Goal: Find specific page/section: Find specific page/section

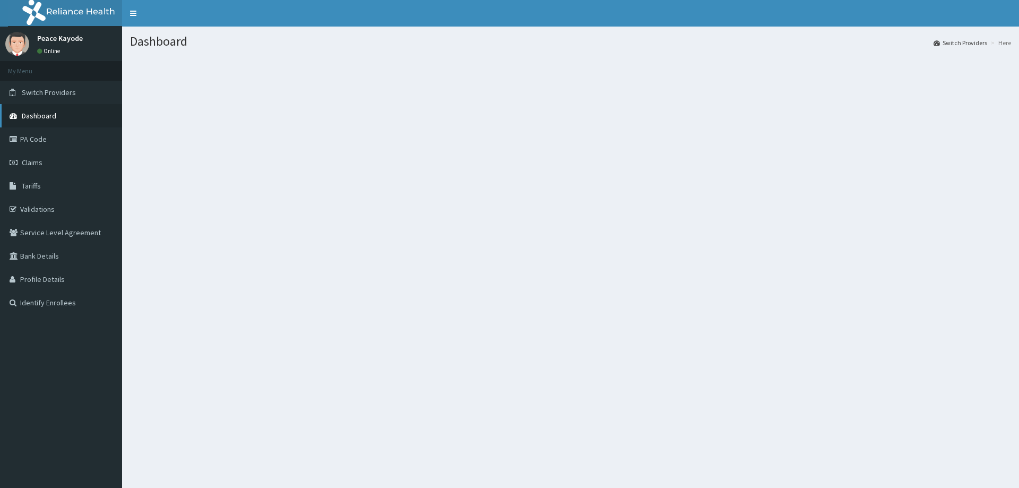
click at [50, 120] on span "Dashboard" at bounding box center [39, 116] width 34 height 10
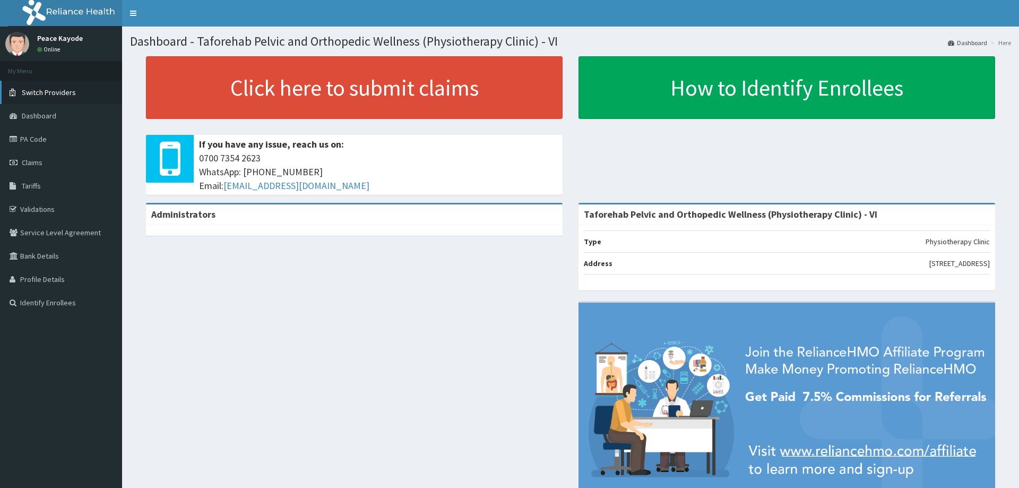
click at [43, 95] on span "Switch Providers" at bounding box center [49, 93] width 54 height 10
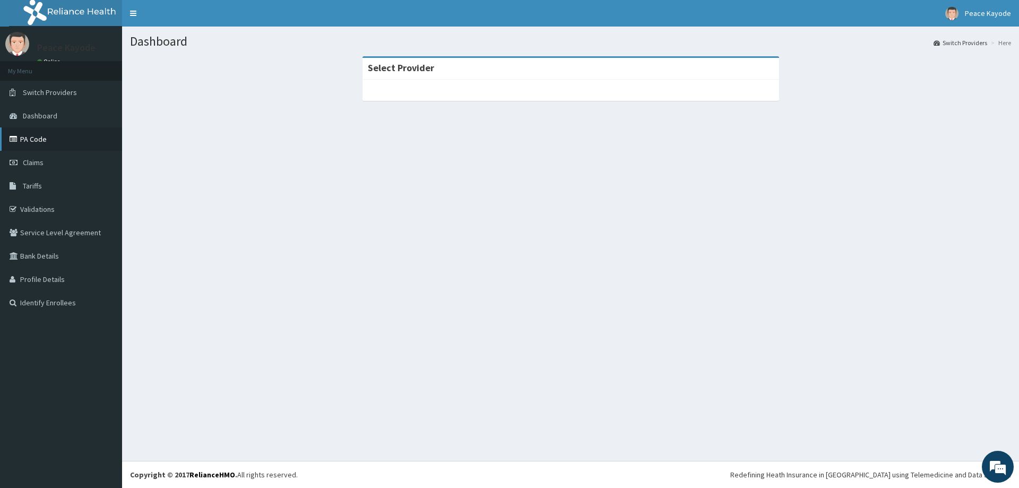
click at [33, 137] on link "PA Code" at bounding box center [61, 138] width 122 height 23
click at [72, 94] on span "Switch Providers" at bounding box center [50, 93] width 54 height 10
click at [35, 134] on link "PA Code" at bounding box center [61, 138] width 122 height 23
click at [55, 89] on span "Switch Providers" at bounding box center [50, 93] width 54 height 10
click at [683, 265] on div "Dashboard Switch Providers Here Select Provider" at bounding box center [570, 244] width 897 height 434
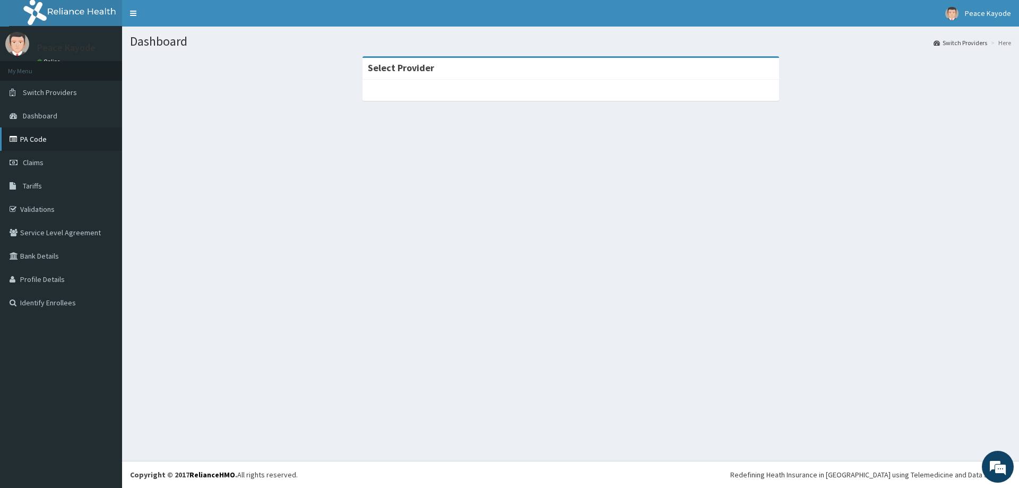
click at [31, 141] on link "PA Code" at bounding box center [61, 138] width 122 height 23
click at [41, 140] on link "PA Code" at bounding box center [61, 138] width 122 height 23
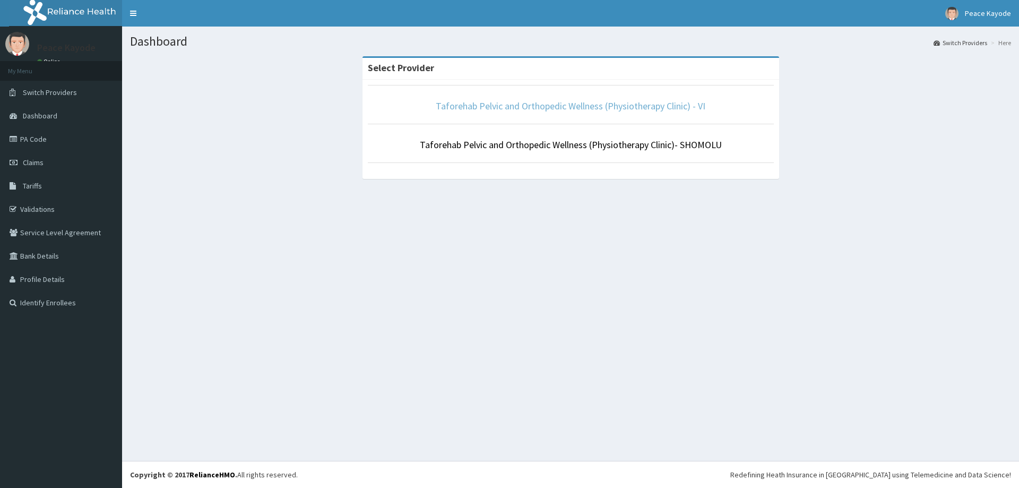
click at [600, 108] on link "Taforehab Pelvic and Orthopedic Wellness (Physiotherapy Clinic) - VI" at bounding box center [571, 106] width 270 height 12
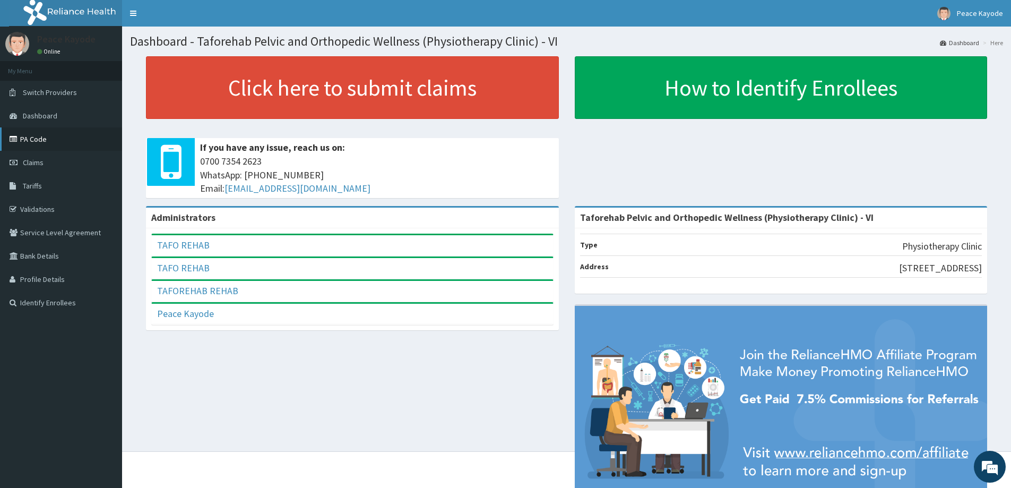
click at [39, 140] on link "PA Code" at bounding box center [61, 138] width 122 height 23
